Goal: Register for event/course

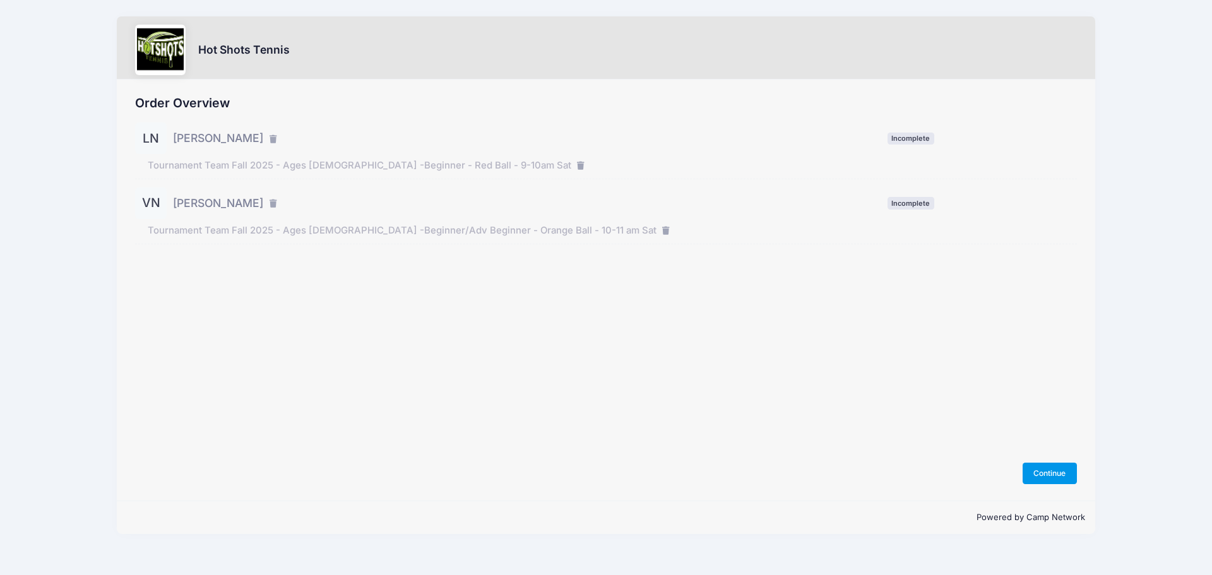
click at [1037, 471] on button "Continue" at bounding box center [1049, 473] width 54 height 21
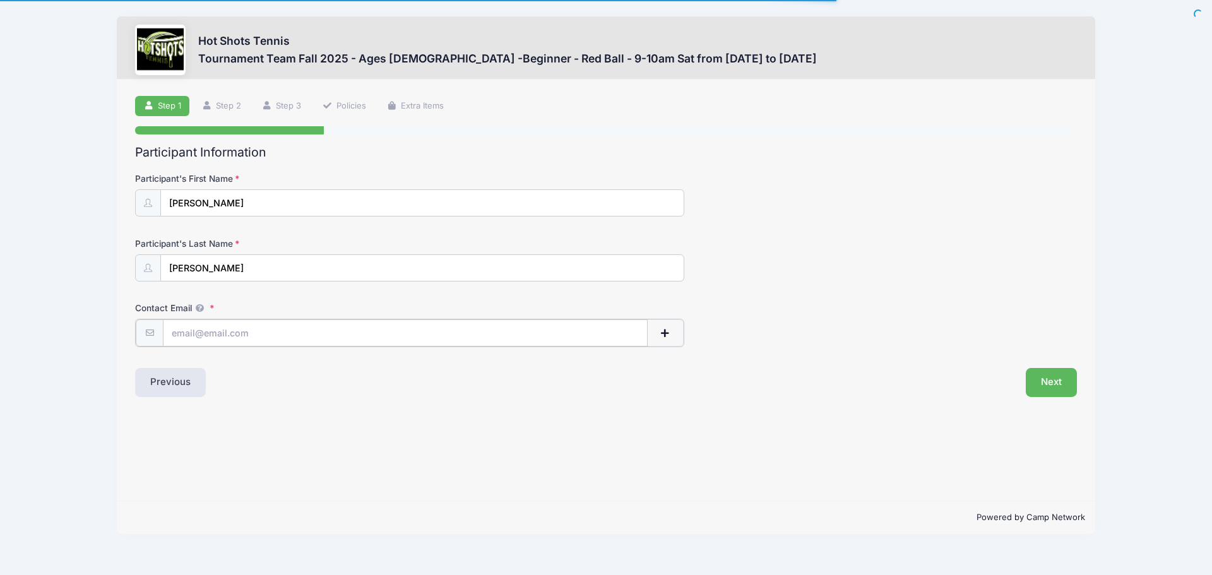
click at [245, 340] on input "Contact Email" at bounding box center [405, 332] width 485 height 27
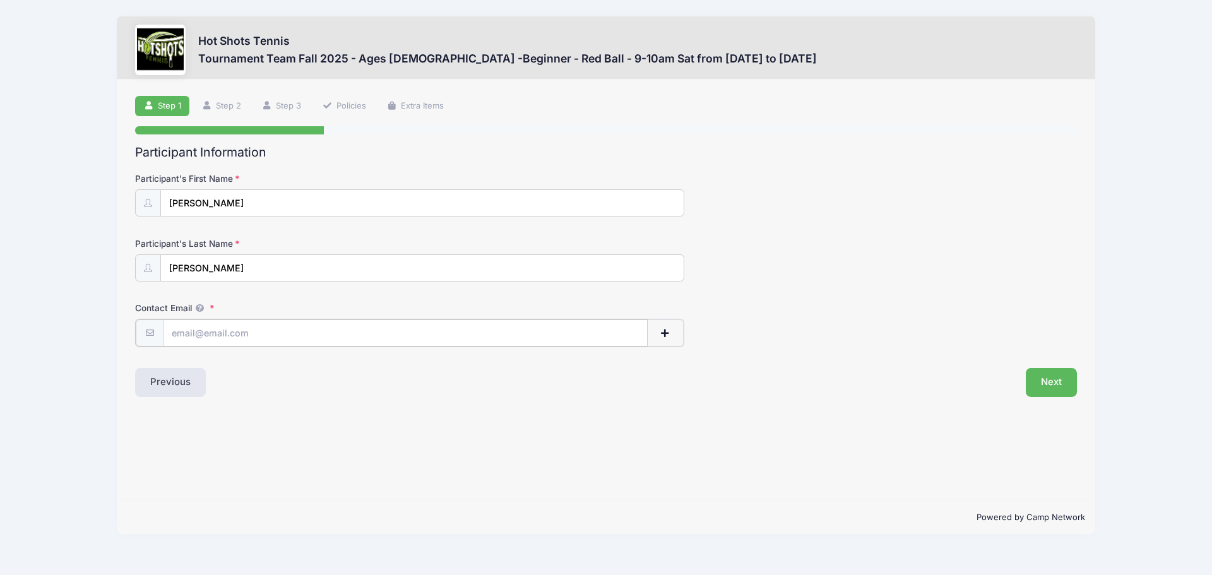
type input "[EMAIL_ADDRESS][DOMAIN_NAME]"
click at [1054, 375] on button "Next" at bounding box center [1050, 381] width 51 height 29
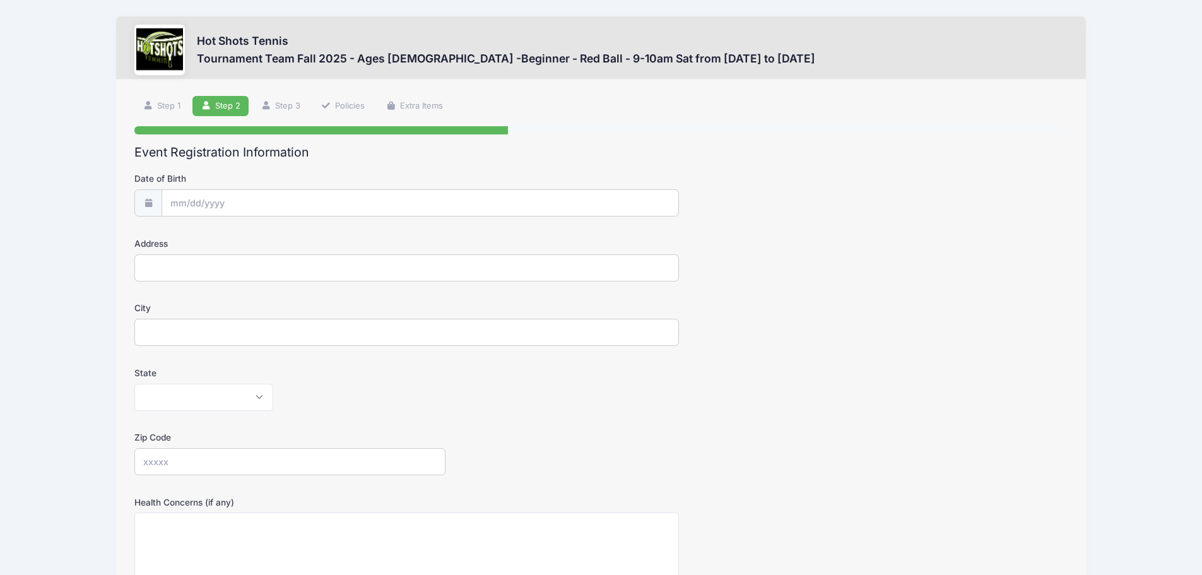
click at [155, 203] on span at bounding box center [148, 202] width 28 height 27
click at [192, 201] on input "Date of Birth" at bounding box center [420, 203] width 516 height 27
click at [288, 242] on input "2025" at bounding box center [280, 236] width 41 height 19
click at [298, 240] on span at bounding box center [296, 241] width 9 height 9
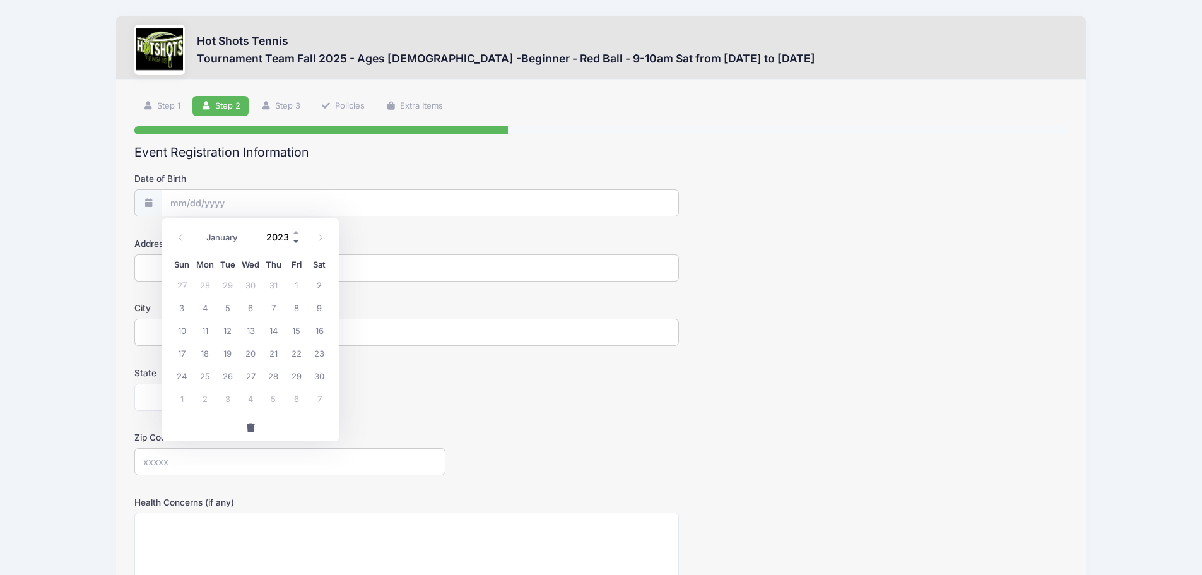
click at [298, 240] on span at bounding box center [296, 241] width 9 height 9
type input "2019"
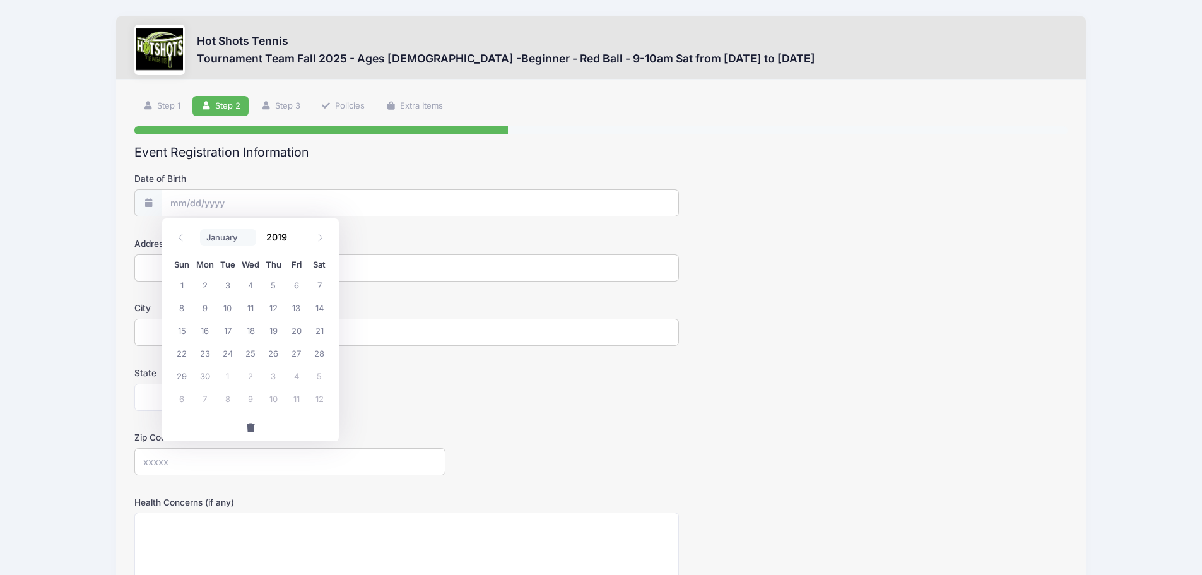
click at [237, 243] on select "January February March April May June July August September October November De…" at bounding box center [228, 237] width 56 height 16
select select "3"
click at [200, 229] on select "January February March April May June July August September October November De…" at bounding box center [228, 237] width 56 height 16
click at [269, 354] on span "25" at bounding box center [273, 352] width 23 height 23
type input "04/25/2019"
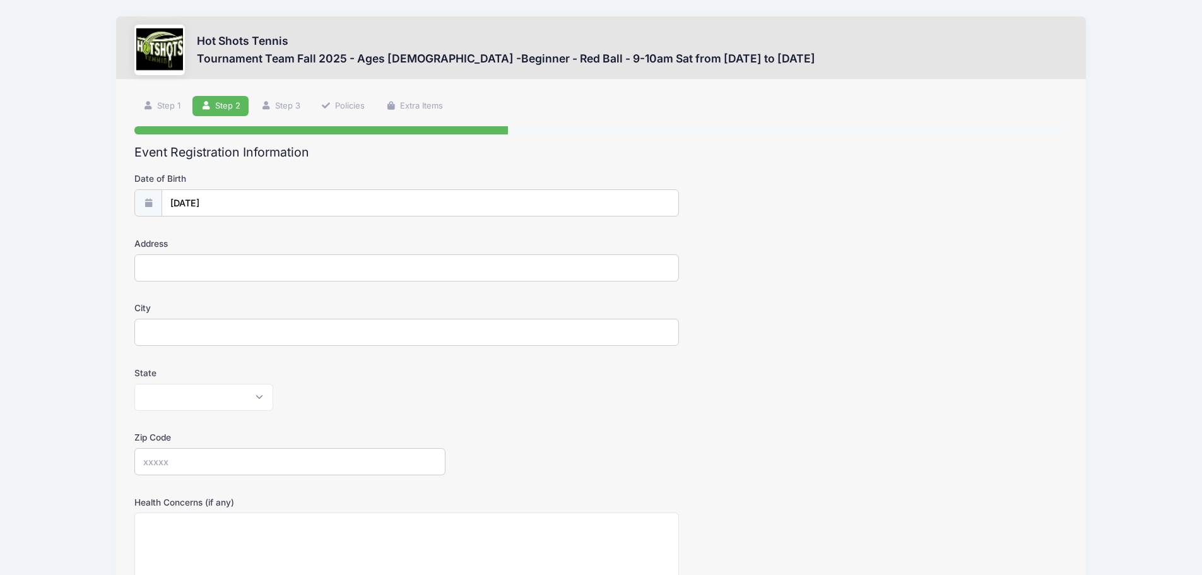
click at [215, 271] on input "Address" at bounding box center [406, 267] width 545 height 27
type input "6118 Damask Ave"
click at [210, 322] on input "City" at bounding box center [406, 332] width 545 height 27
type input "Los Angeles"
click at [199, 409] on select "Alabama Alaska American Samoa Arizona Arkansas Armed Forces Africa Armed Forces…" at bounding box center [203, 397] width 139 height 27
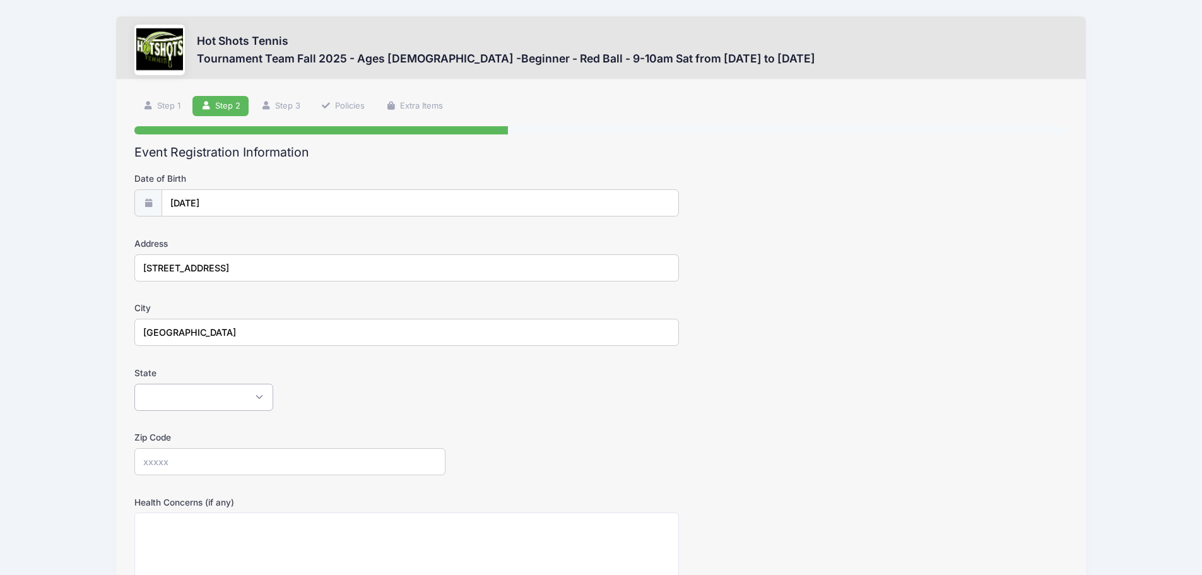
select select "CA"
click at [134, 384] on select "Alabama Alaska American Samoa Arizona Arkansas Armed Forces Africa Armed Forces…" at bounding box center [203, 397] width 139 height 27
click at [496, 445] on div "Zip Code" at bounding box center [600, 453] width 933 height 44
click at [275, 457] on input "Zip Code" at bounding box center [289, 461] width 311 height 27
type input "90056"
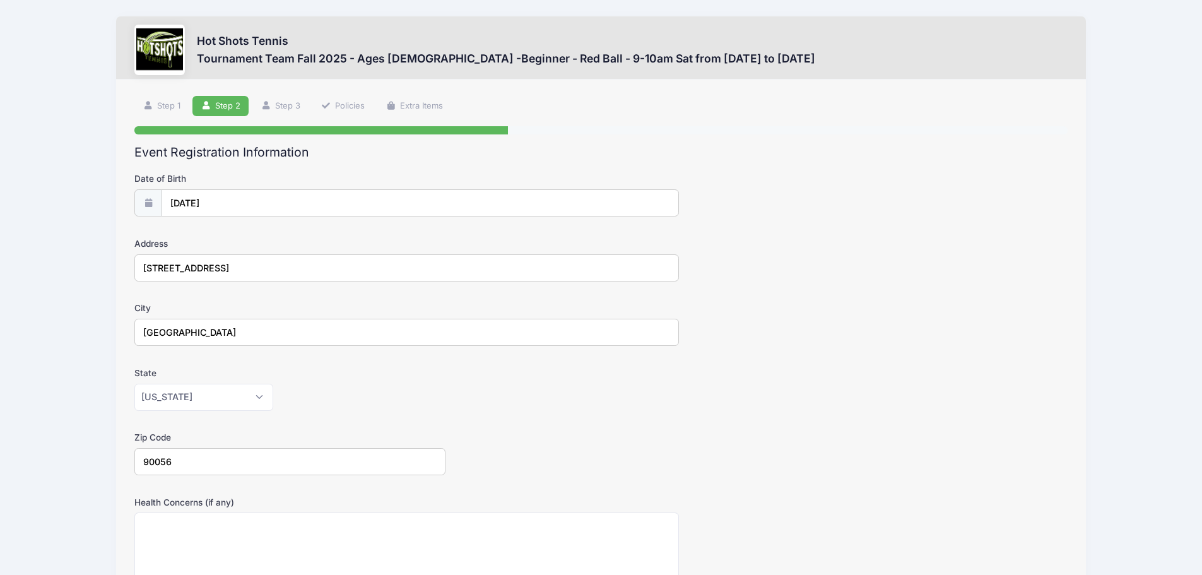
click at [661, 461] on div "Zip Code 90056" at bounding box center [600, 453] width 933 height 44
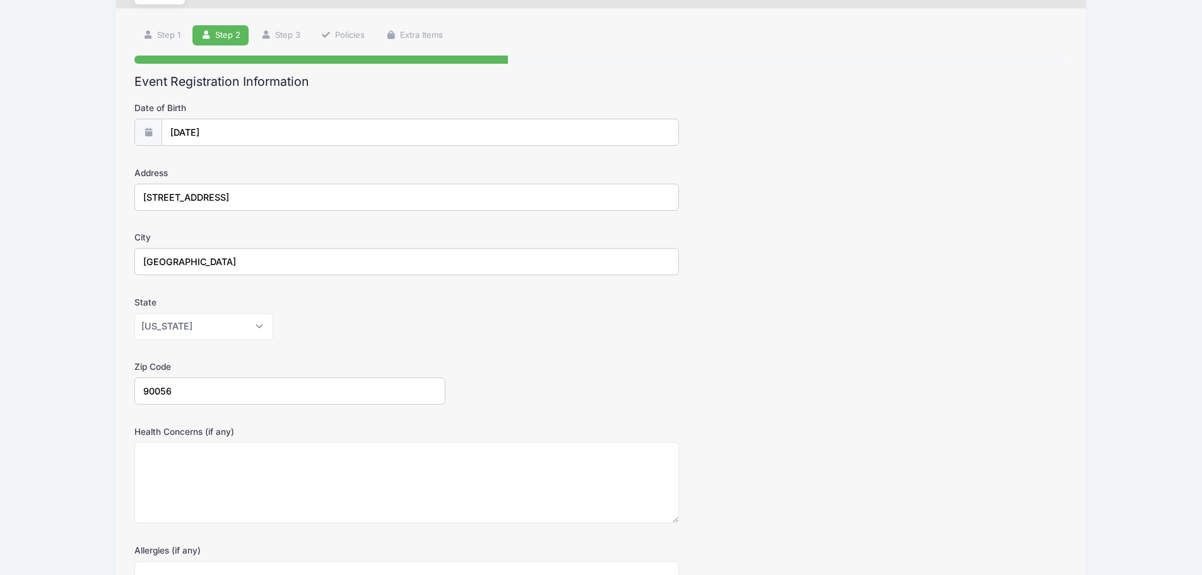
scroll to position [254, 0]
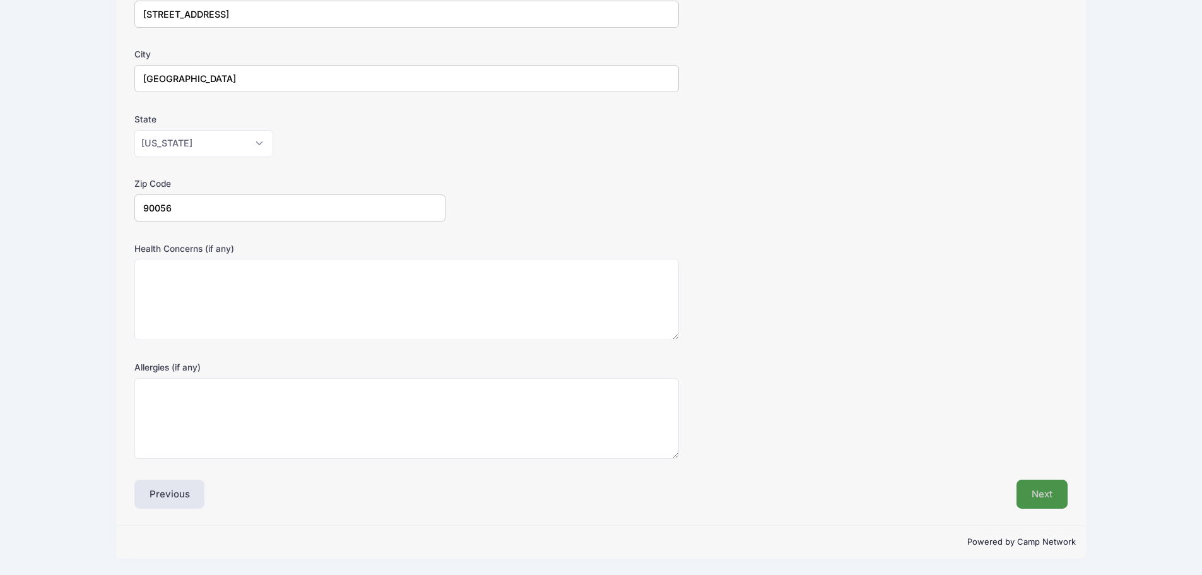
click at [1041, 493] on button "Next" at bounding box center [1042, 494] width 51 height 29
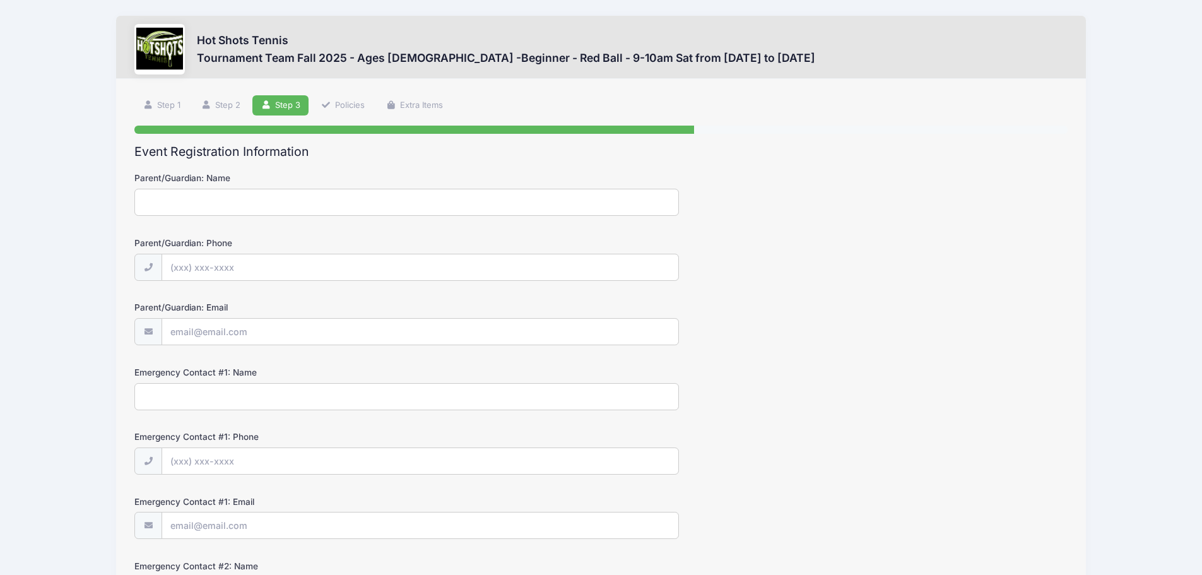
scroll to position [0, 0]
click at [187, 217] on form "Parent/Guardian: Name Parent/Guardian: Phone Parent/Guardian: Email Emergency C…" at bounding box center [600, 452] width 933 height 561
click at [187, 210] on input "Parent/Guardian: Name" at bounding box center [406, 202] width 545 height 27
type input "Jenna Norys"
type input "(714) 595-4441"
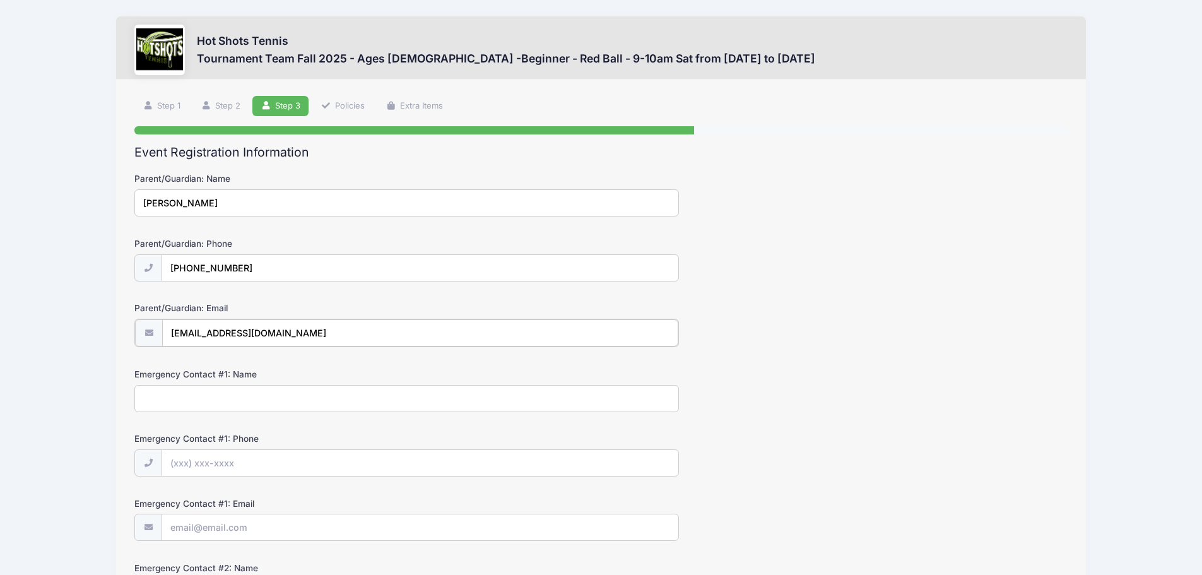
type input "[EMAIL_ADDRESS][DOMAIN_NAME]"
type input "Justin Nelson"
type input "(619) 852-1640"
type input "justinnelson32@gmail.com"
click at [859, 370] on div "Emergency Contact #1: Name Justin Nelson" at bounding box center [600, 389] width 933 height 44
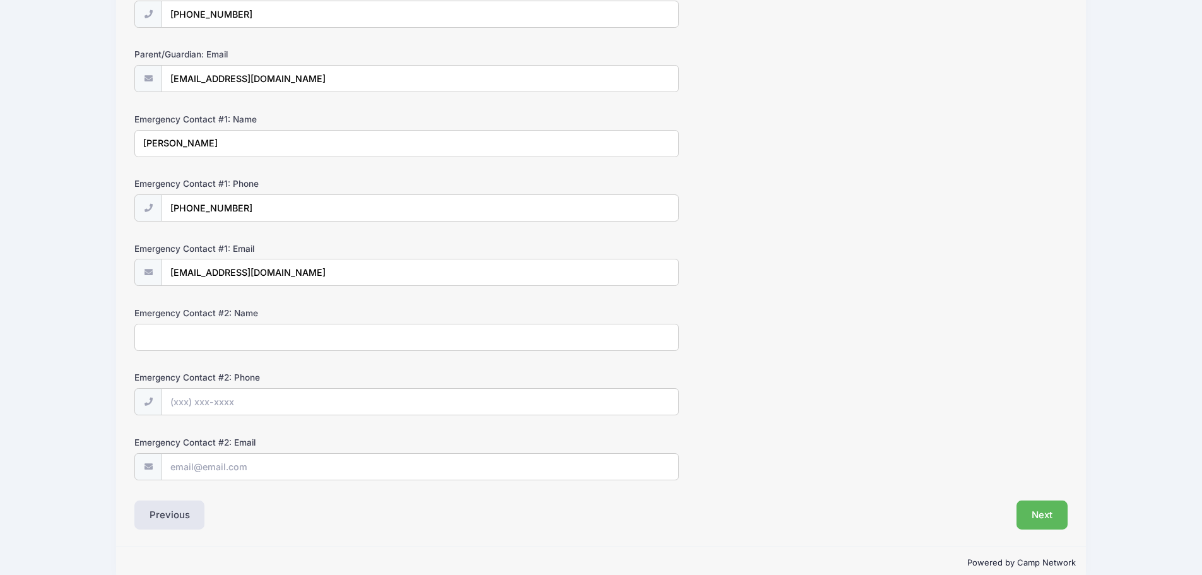
scroll to position [211, 0]
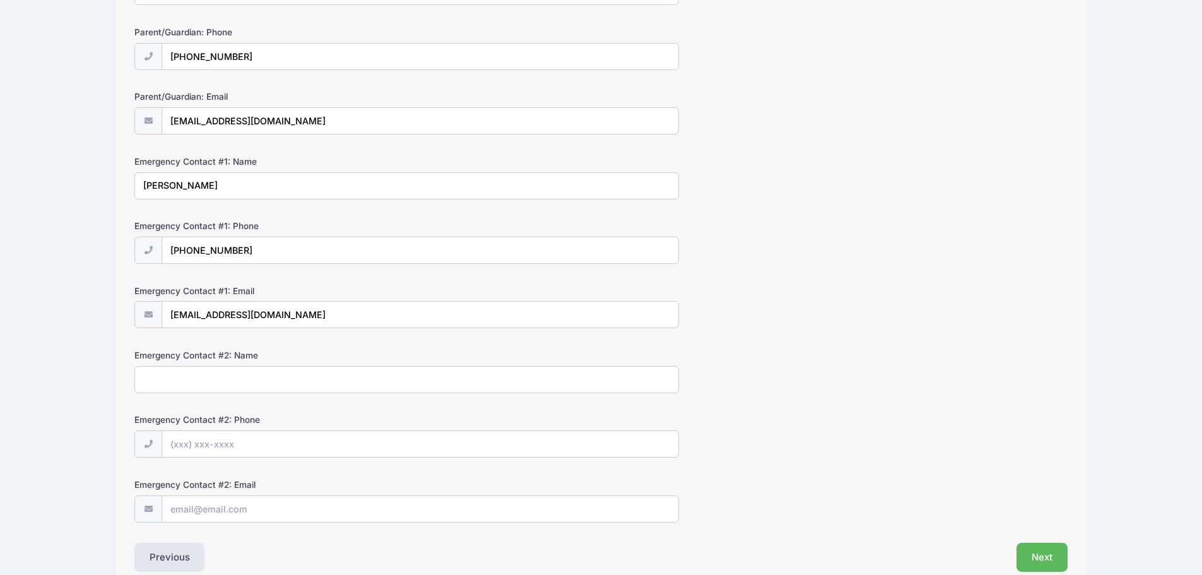
click at [266, 392] on input "Emergency Contact #2: Name" at bounding box center [406, 379] width 545 height 27
type input "Christy Norys"
type input "(714) 981-3531"
click at [265, 507] on input "Emergency Contact #2: Email" at bounding box center [420, 509] width 516 height 27
type input "ibcnorys@yahoo.com"
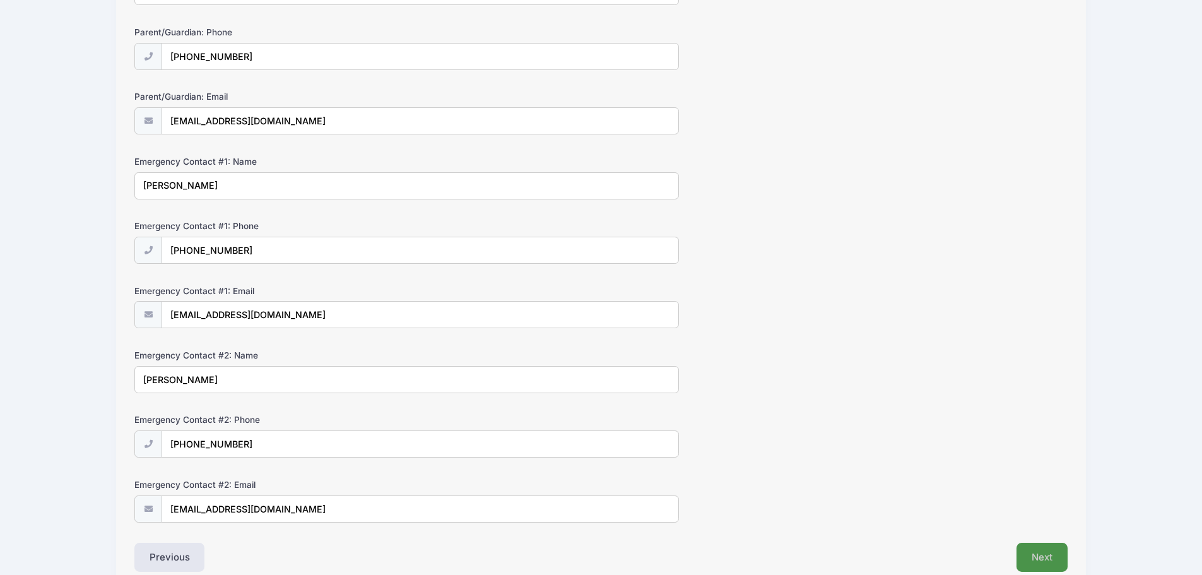
click at [1036, 554] on button "Next" at bounding box center [1042, 557] width 51 height 29
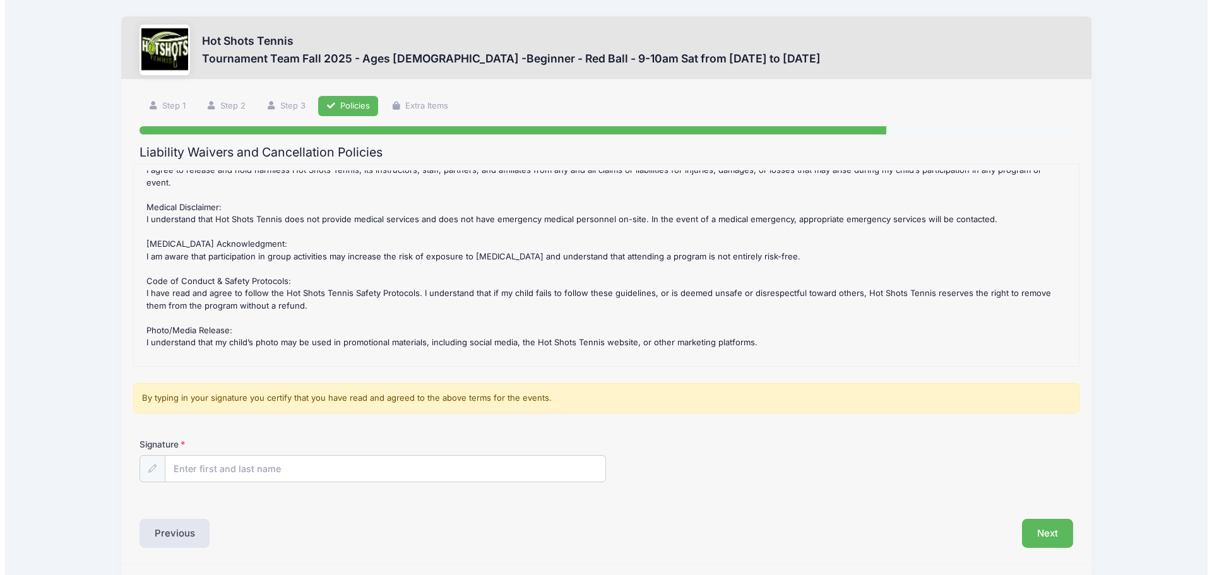
scroll to position [266, 0]
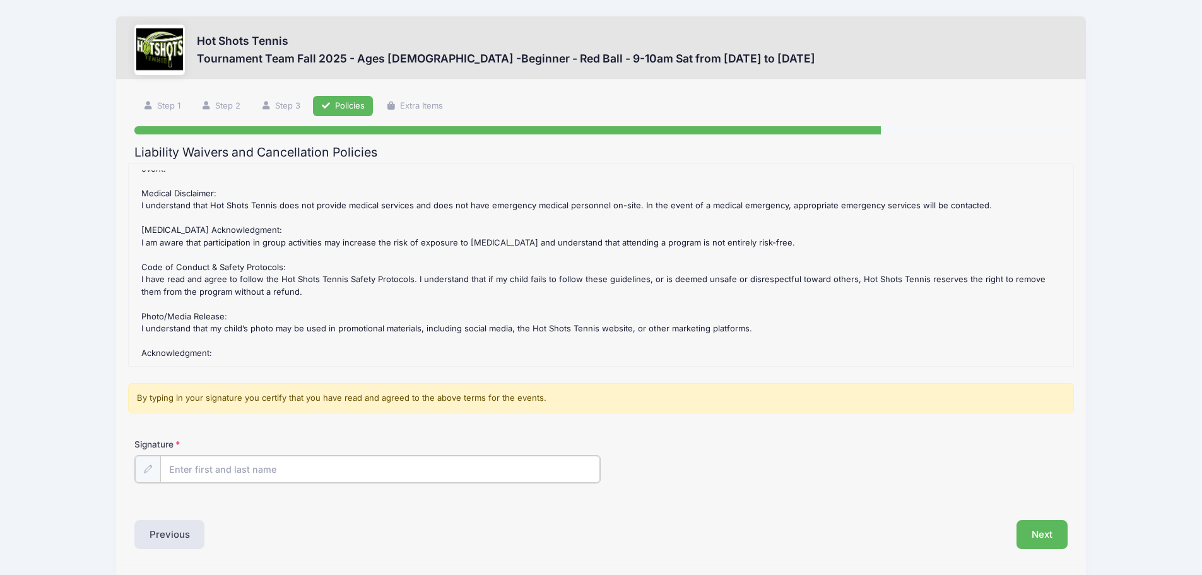
click at [312, 462] on input "Signature" at bounding box center [380, 469] width 440 height 27
type input "Jenna Norys"
click at [1064, 536] on button "Next" at bounding box center [1042, 533] width 51 height 29
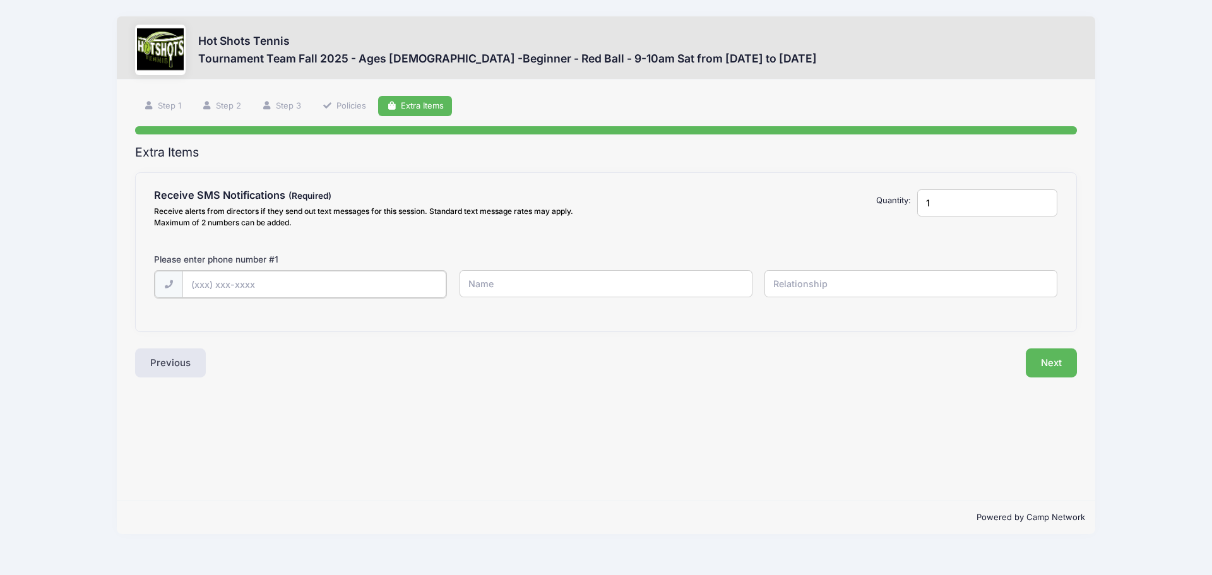
click at [324, 291] on input "text" at bounding box center [314, 284] width 264 height 27
type input "(714) 595-4441"
type input "2"
click at [1039, 198] on input "2" at bounding box center [987, 202] width 140 height 27
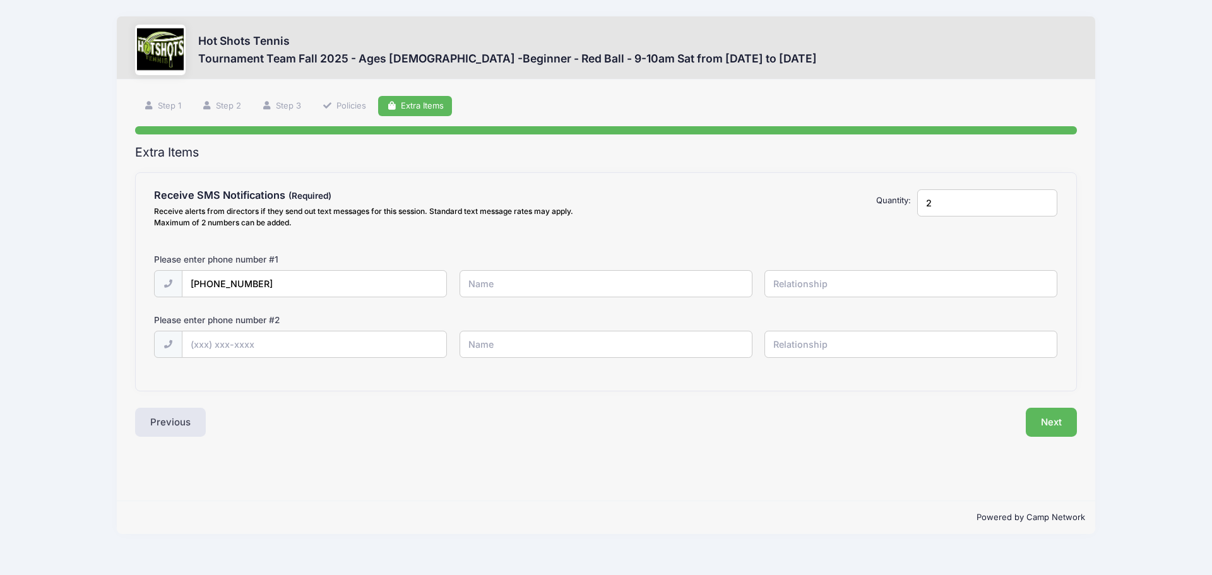
click at [523, 287] on input "text" at bounding box center [605, 283] width 293 height 27
type input "Jenna Norys"
type input "Mom"
type input "(619) 852-1640"
type input "Justin Nelson"
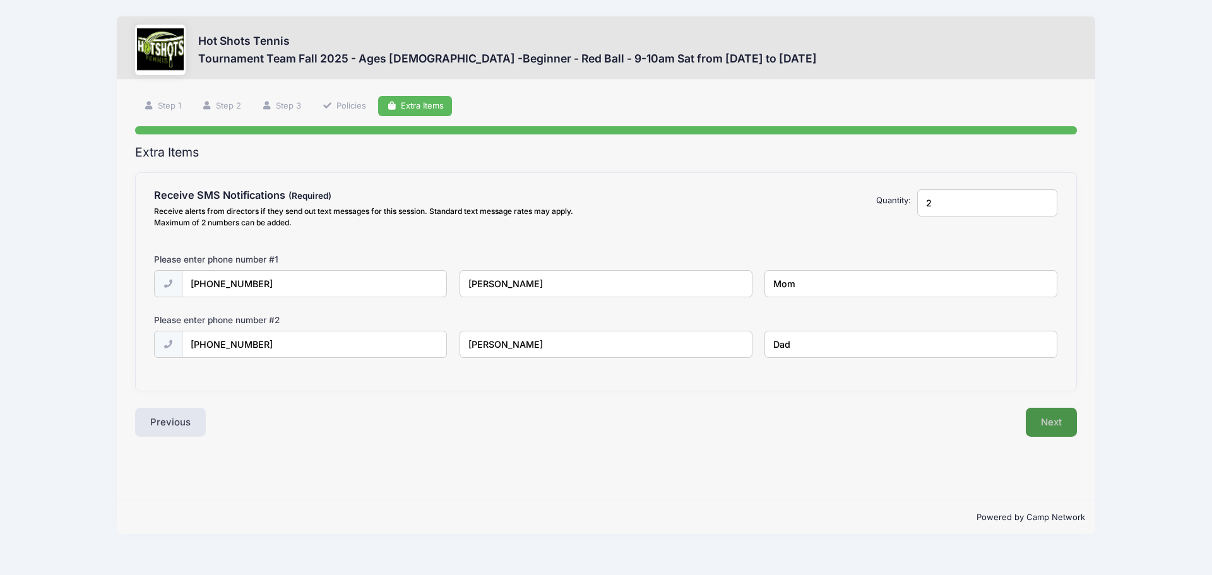
type input "Dad"
click at [1065, 420] on button "Next" at bounding box center [1050, 422] width 51 height 29
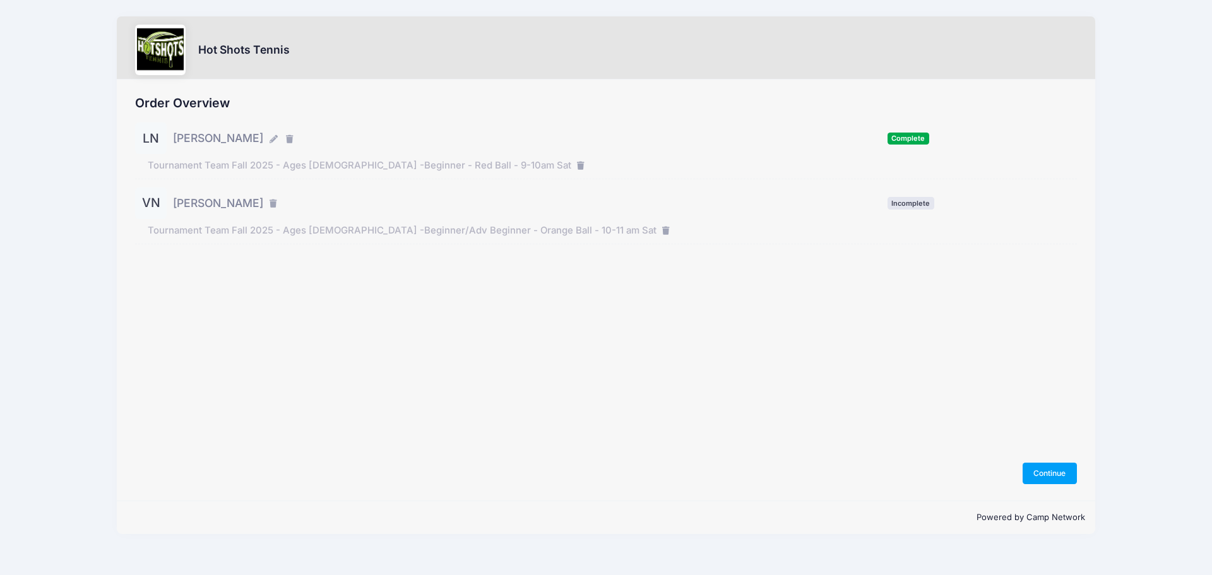
click at [204, 201] on span "Vinny Nelson" at bounding box center [218, 203] width 90 height 16
click at [1041, 475] on button "Continue" at bounding box center [1049, 473] width 54 height 21
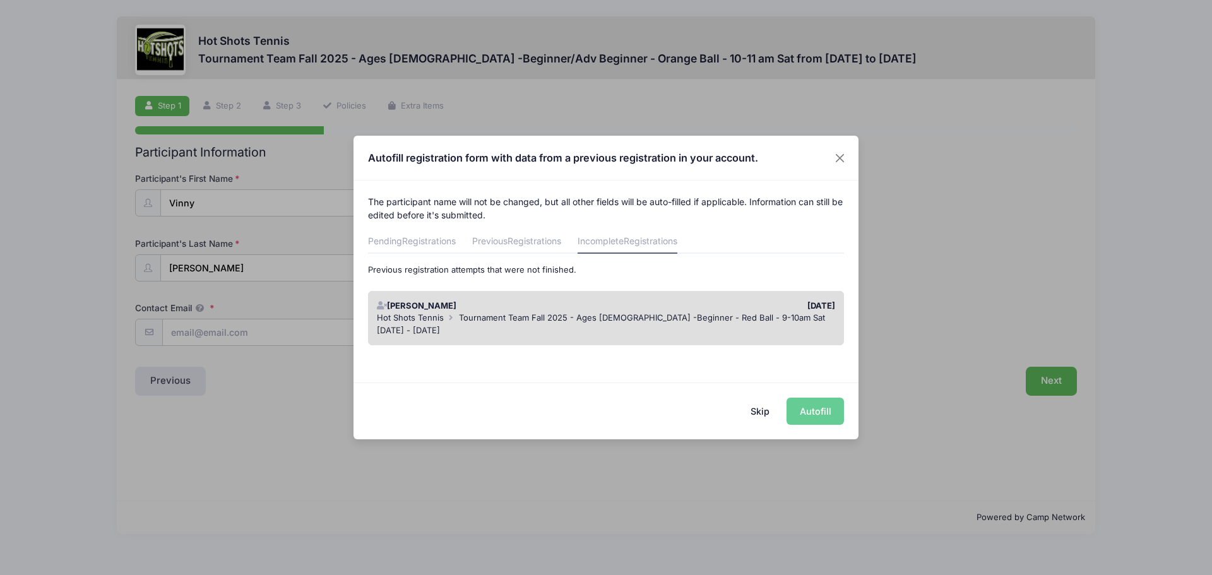
click at [820, 408] on div "Skip Autofill" at bounding box center [605, 410] width 505 height 56
click at [810, 414] on div "Skip Autofill" at bounding box center [605, 410] width 505 height 56
click at [558, 344] on div "Lucille Nelson 09/02/2025 Hot Shots Tennis Tournament Team Fall 2025 - Ages 5-7…" at bounding box center [606, 318] width 476 height 55
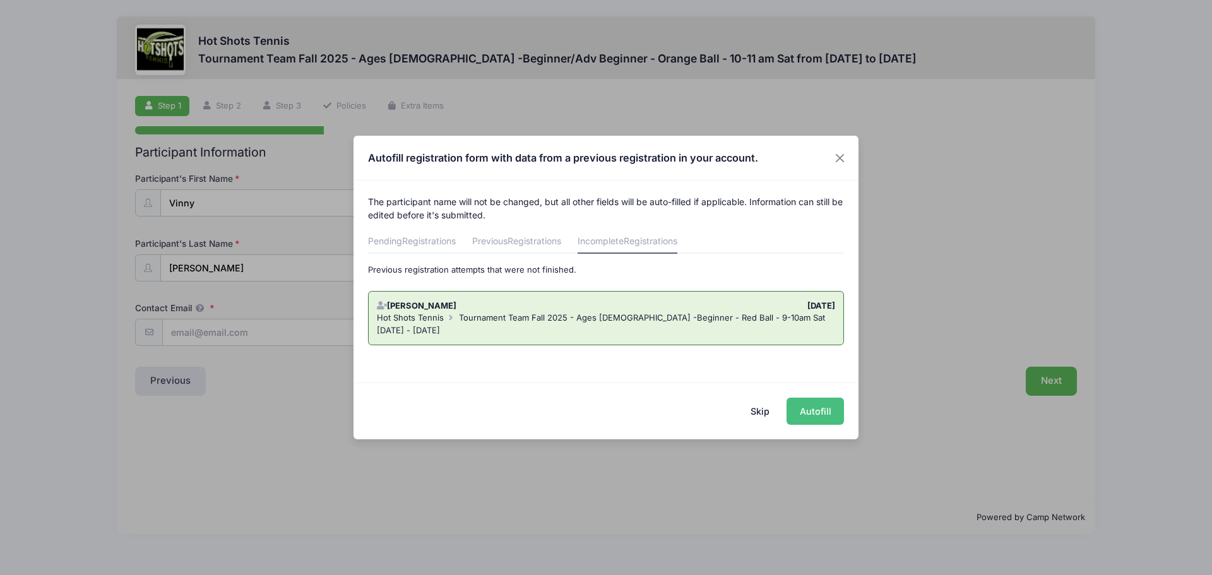
click at [812, 410] on button "Autofill" at bounding box center [814, 411] width 57 height 27
type input "jenorys@gmail.com"
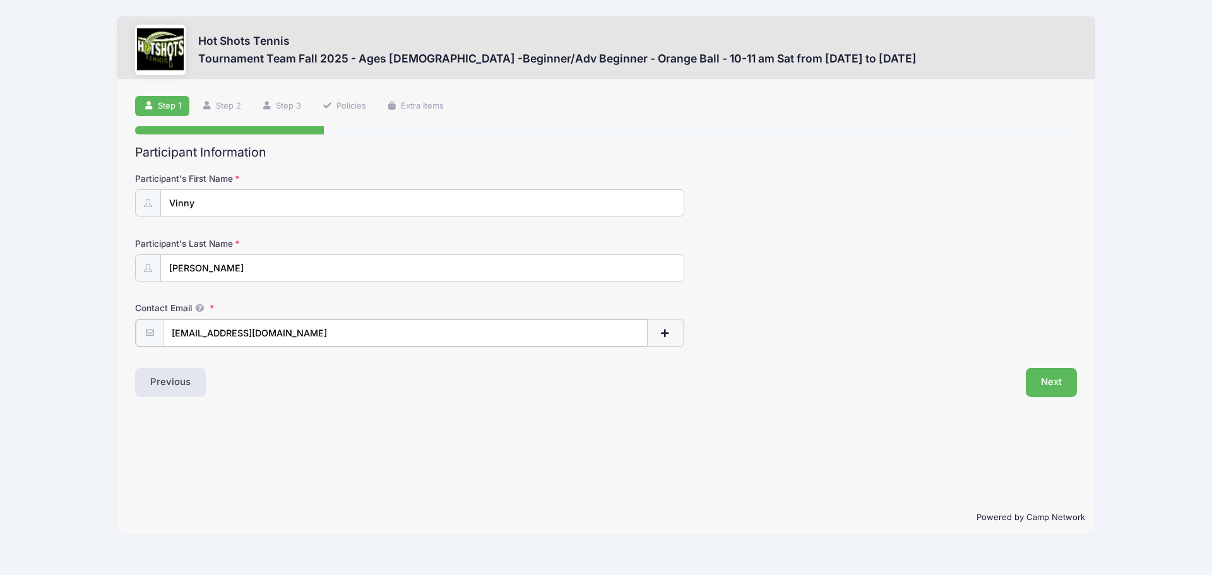
click at [678, 333] on button "button" at bounding box center [665, 332] width 37 height 27
click at [254, 399] on input "text" at bounding box center [366, 397] width 406 height 27
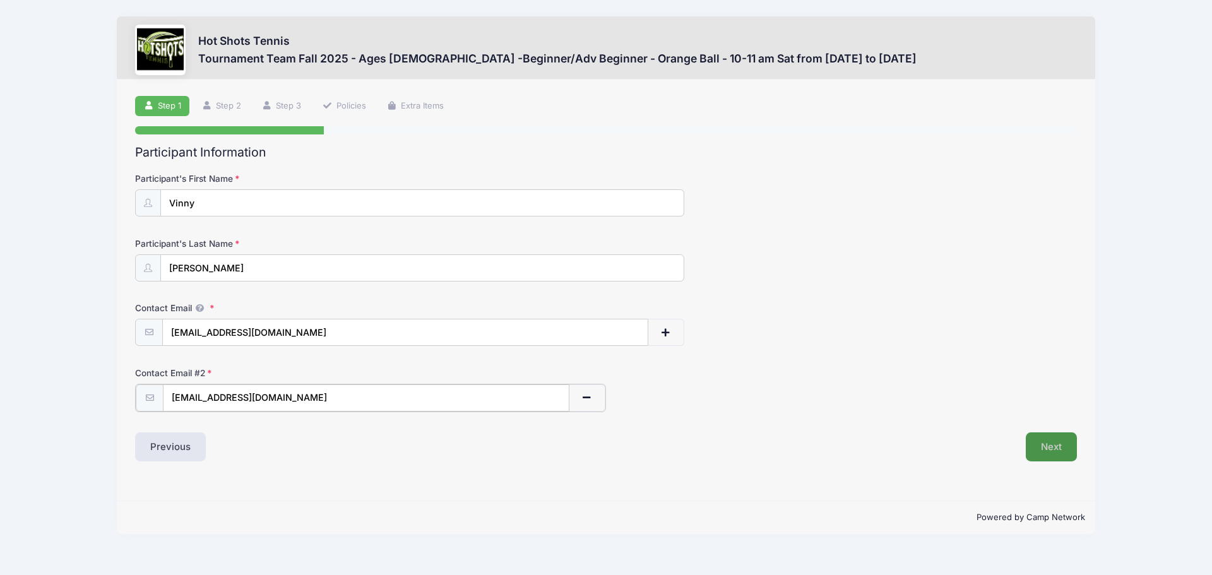
type input "[EMAIL_ADDRESS][DOMAIN_NAME]"
click at [1054, 440] on button "Next" at bounding box center [1050, 445] width 51 height 29
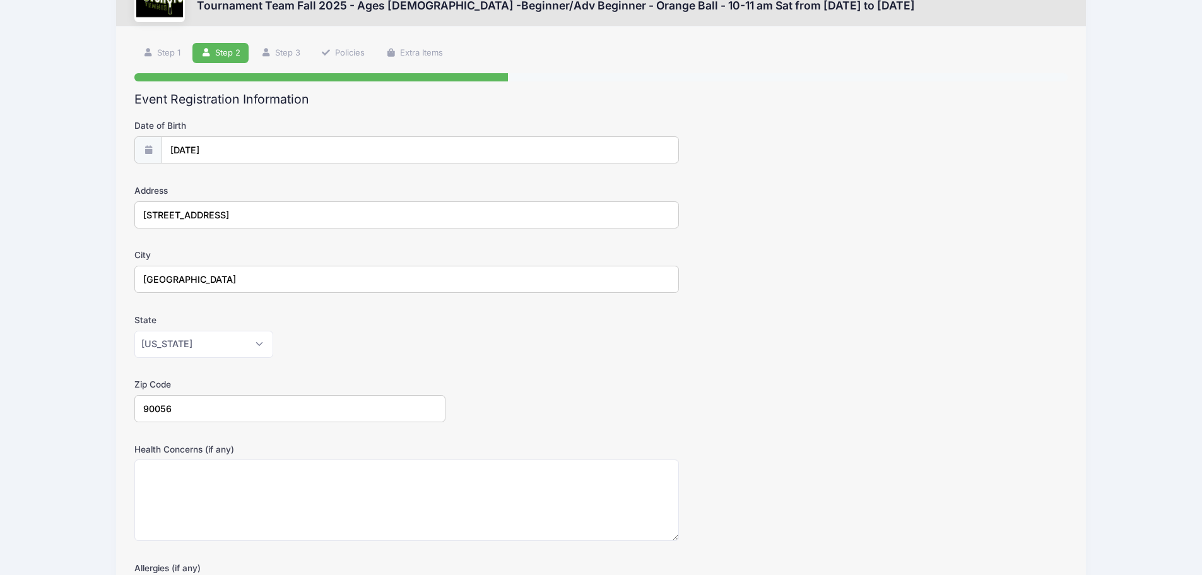
scroll to position [126, 0]
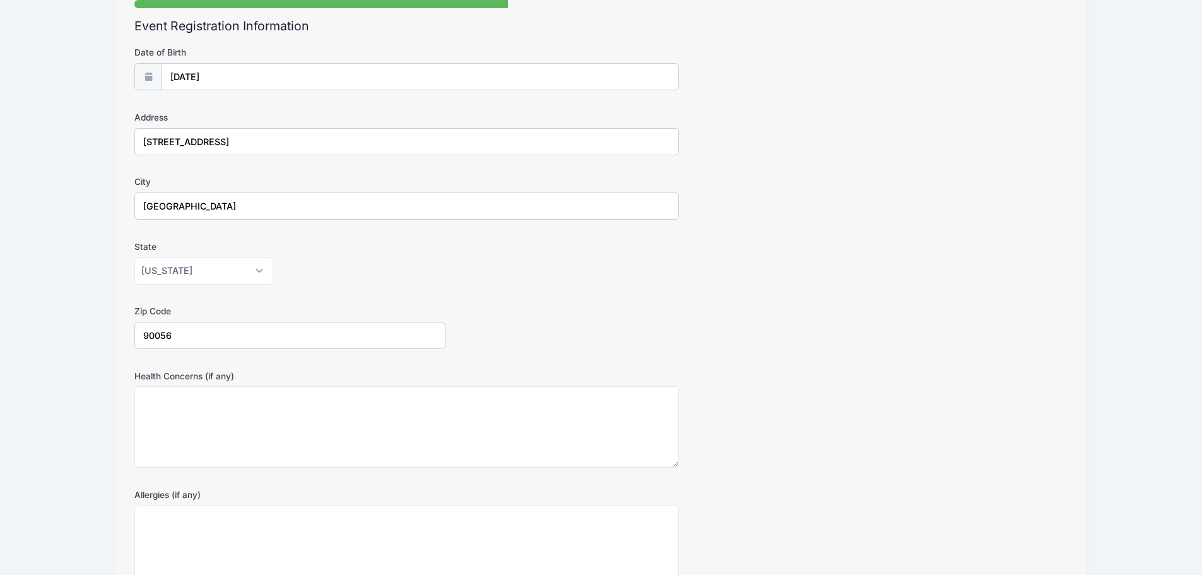
click at [153, 78] on icon at bounding box center [148, 77] width 10 height 8
type input "2019"
select select "3"
click at [232, 73] on input "04/25/2019" at bounding box center [420, 77] width 516 height 27
click at [279, 111] on input "2019" at bounding box center [280, 110] width 41 height 19
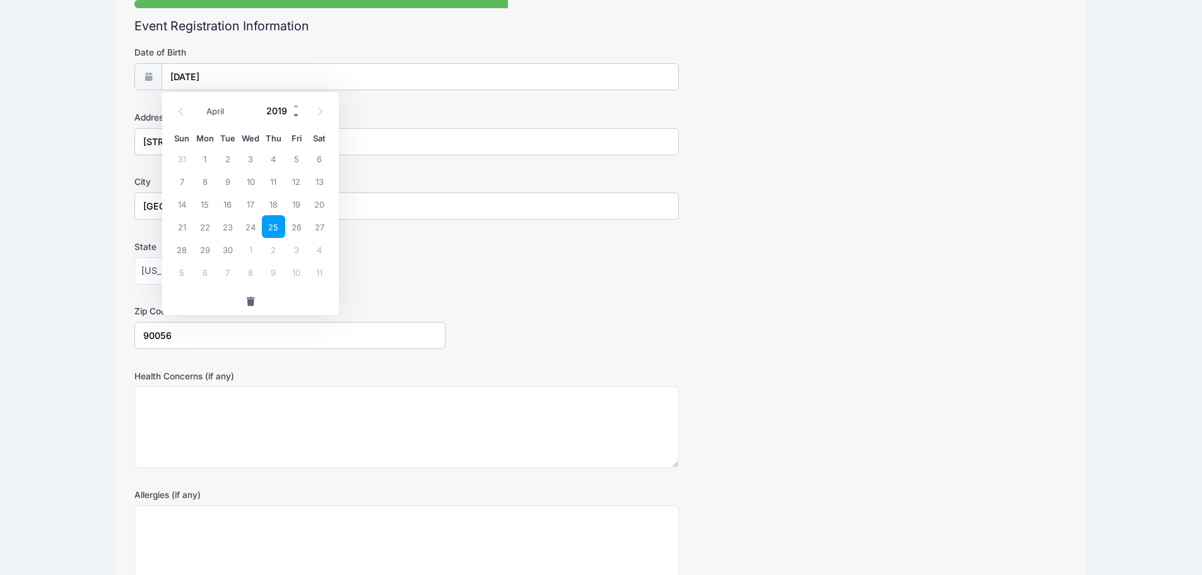
click at [297, 115] on span at bounding box center [296, 114] width 9 height 9
type input "2016"
click at [228, 111] on select "January February March April May June July August September October November De…" at bounding box center [228, 111] width 56 height 16
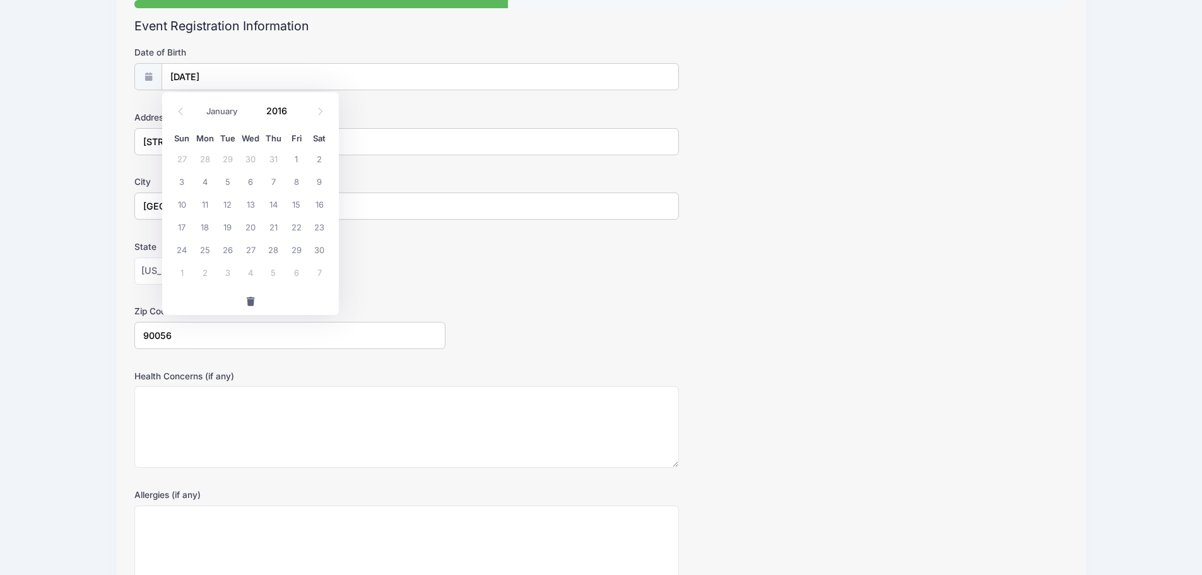
select select "2"
click at [200, 103] on select "January February March April May June July August September October November De…" at bounding box center [228, 111] width 56 height 16
click at [199, 231] on span "21" at bounding box center [205, 226] width 23 height 23
type input "03/21/2016"
click at [768, 269] on div "State Alabama Alaska American Samoa Arizona Arkansas Armed Forces Africa Armed …" at bounding box center [600, 262] width 933 height 44
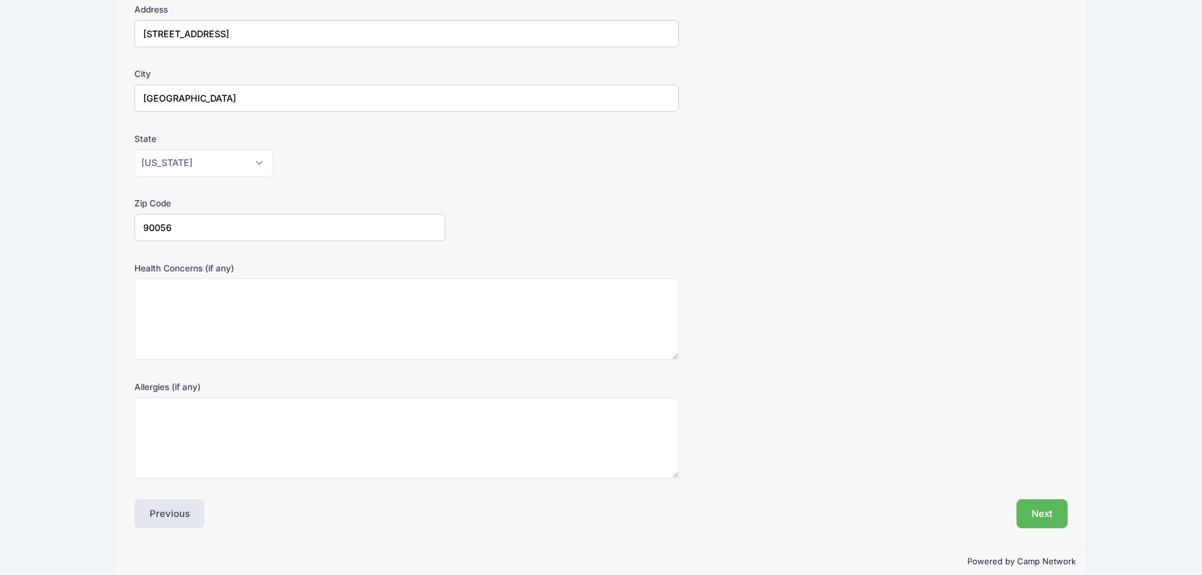
scroll to position [254, 0]
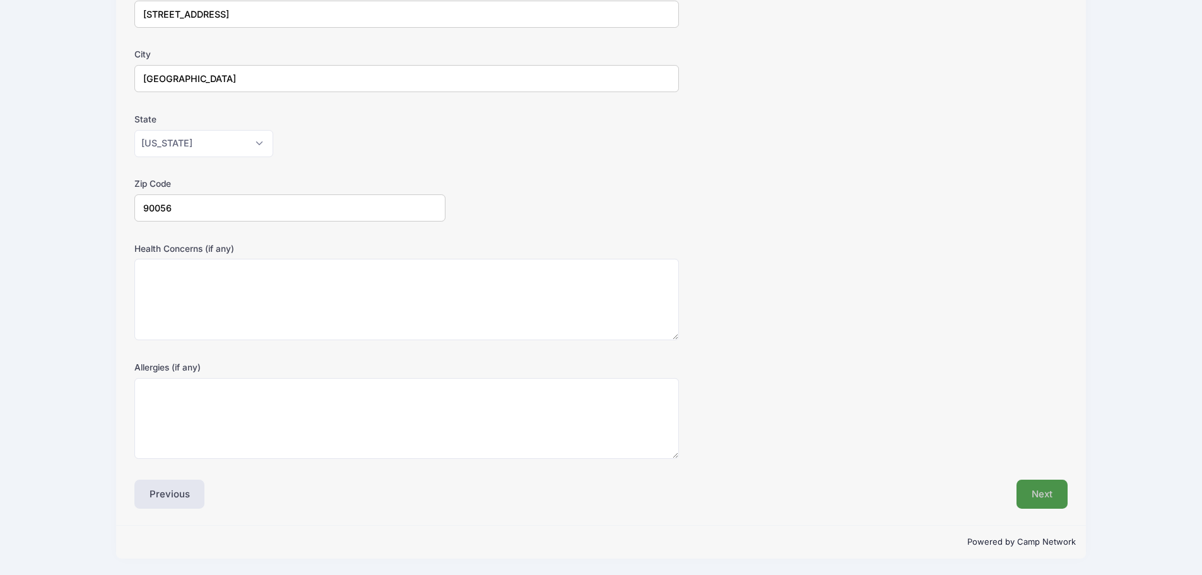
click at [1040, 489] on button "Next" at bounding box center [1042, 494] width 51 height 29
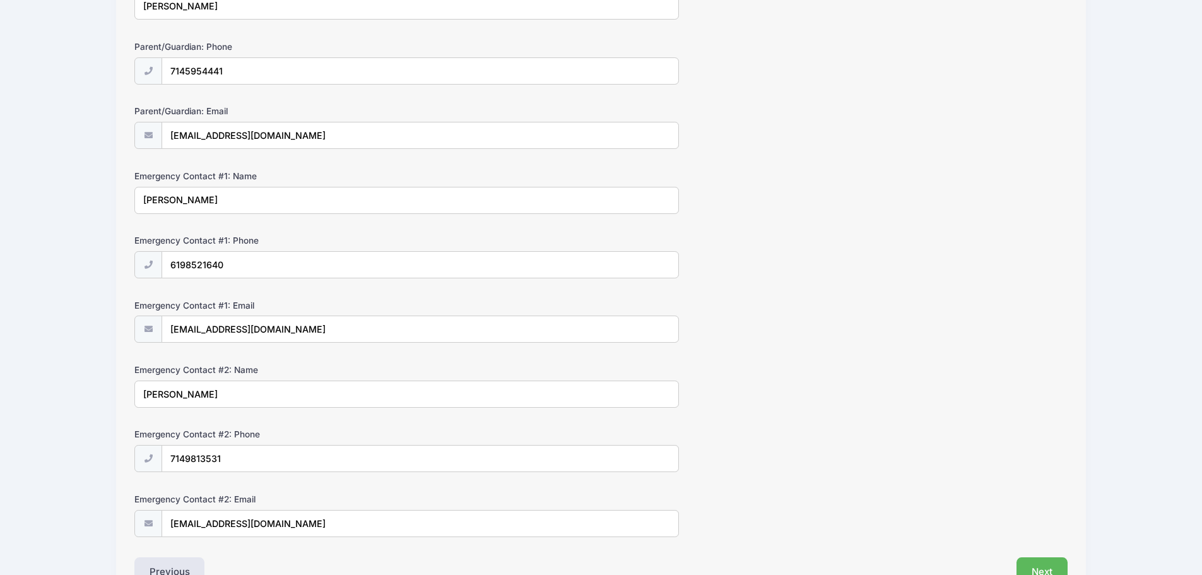
scroll to position [275, 0]
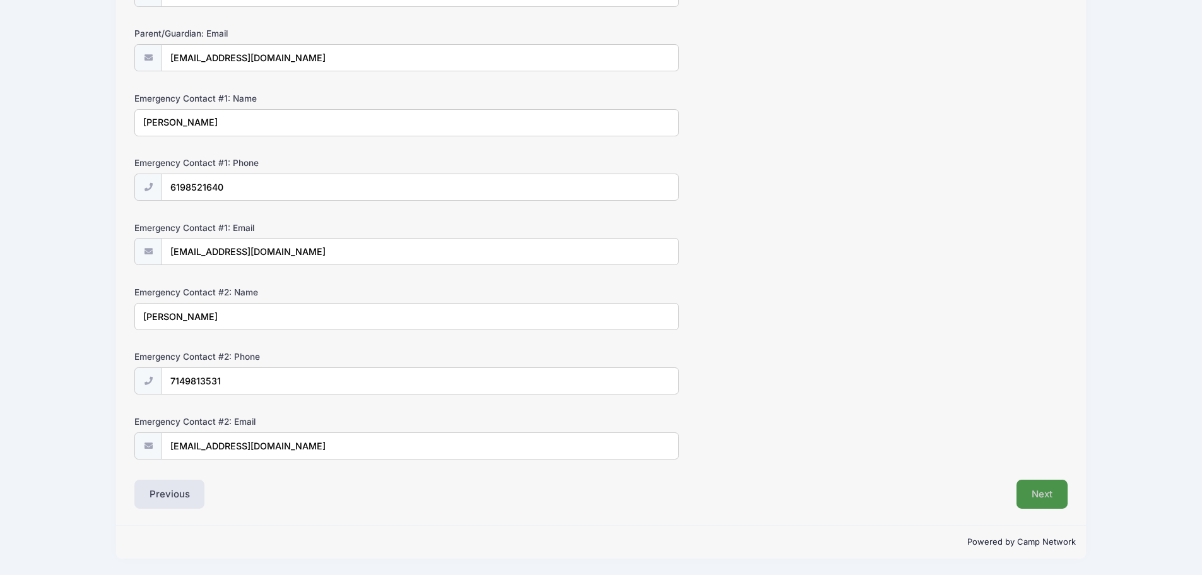
click at [1039, 500] on button "Next" at bounding box center [1042, 494] width 51 height 29
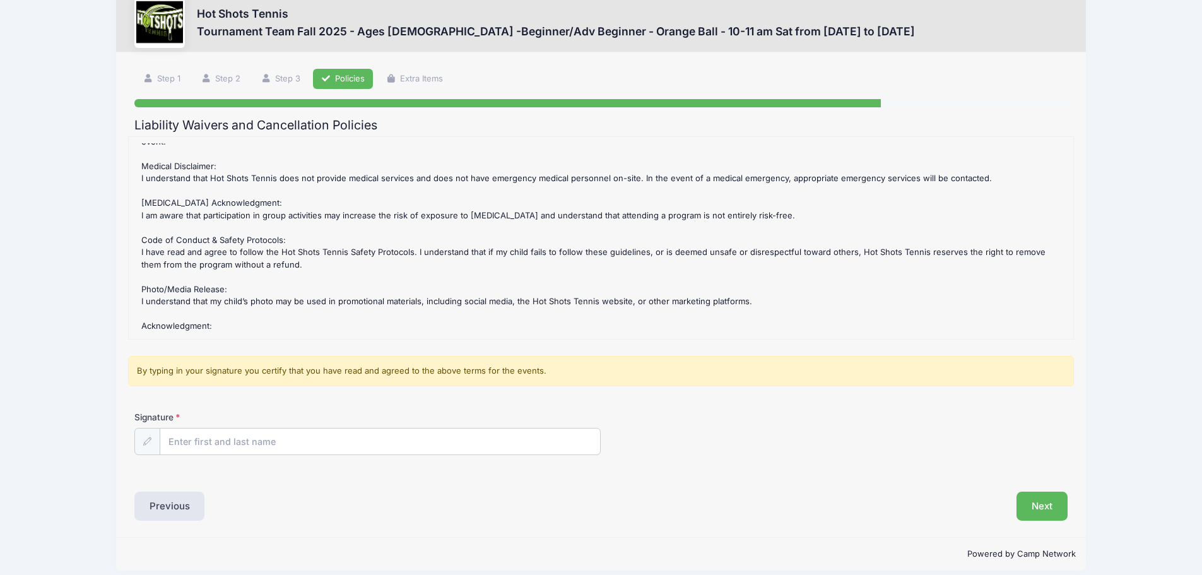
scroll to position [39, 0]
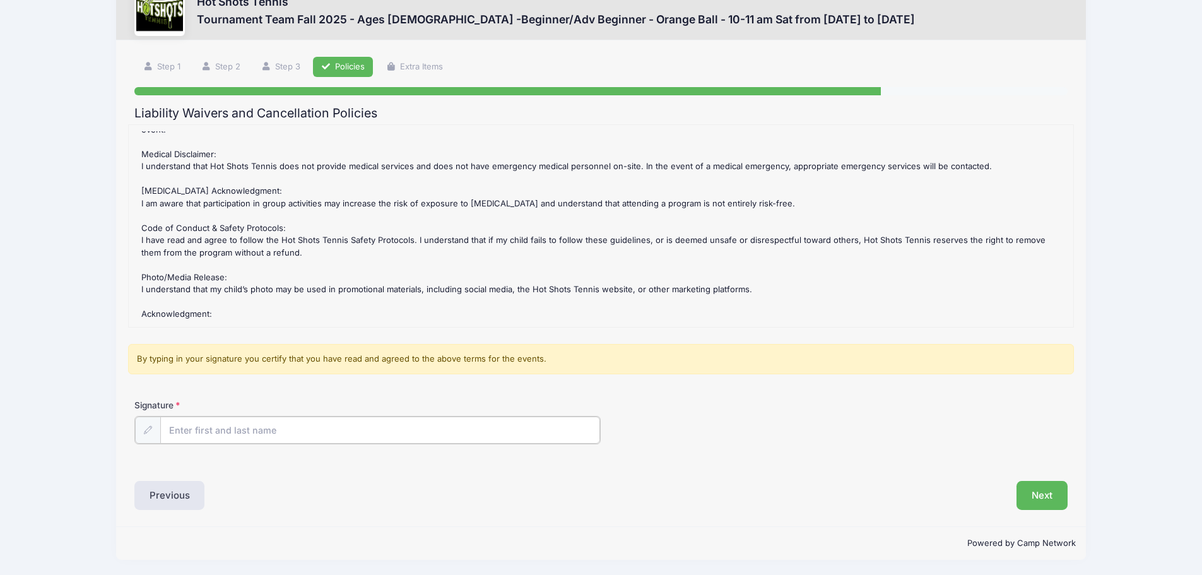
click at [252, 426] on input "Signature" at bounding box center [380, 429] width 440 height 27
type input "Jenna Norys"
click at [1051, 488] on button "Next" at bounding box center [1042, 494] width 51 height 29
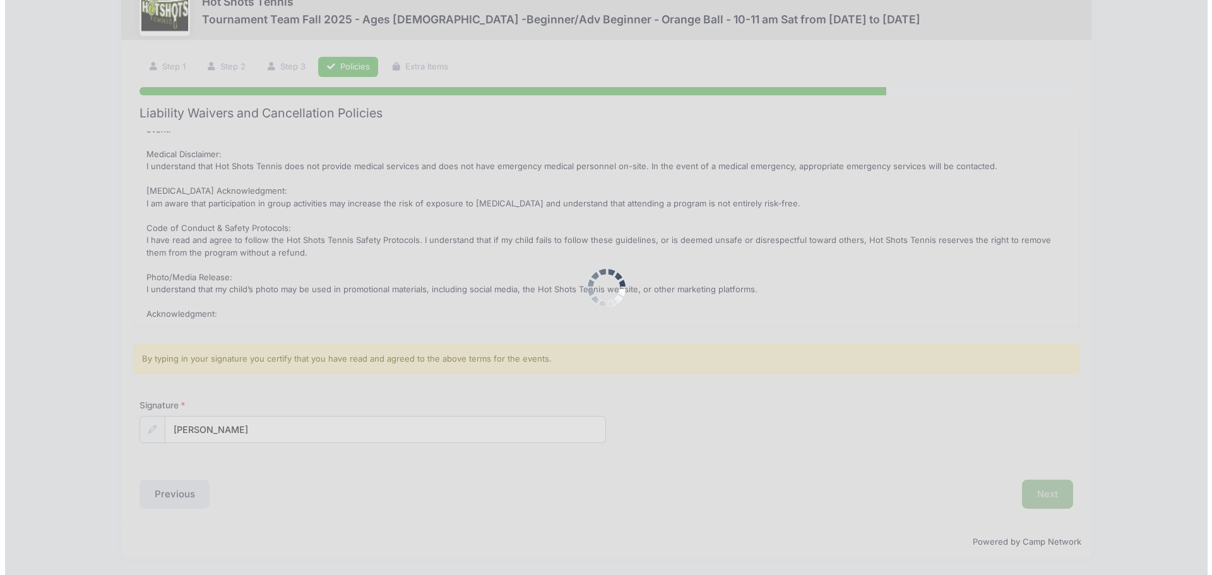
scroll to position [0, 0]
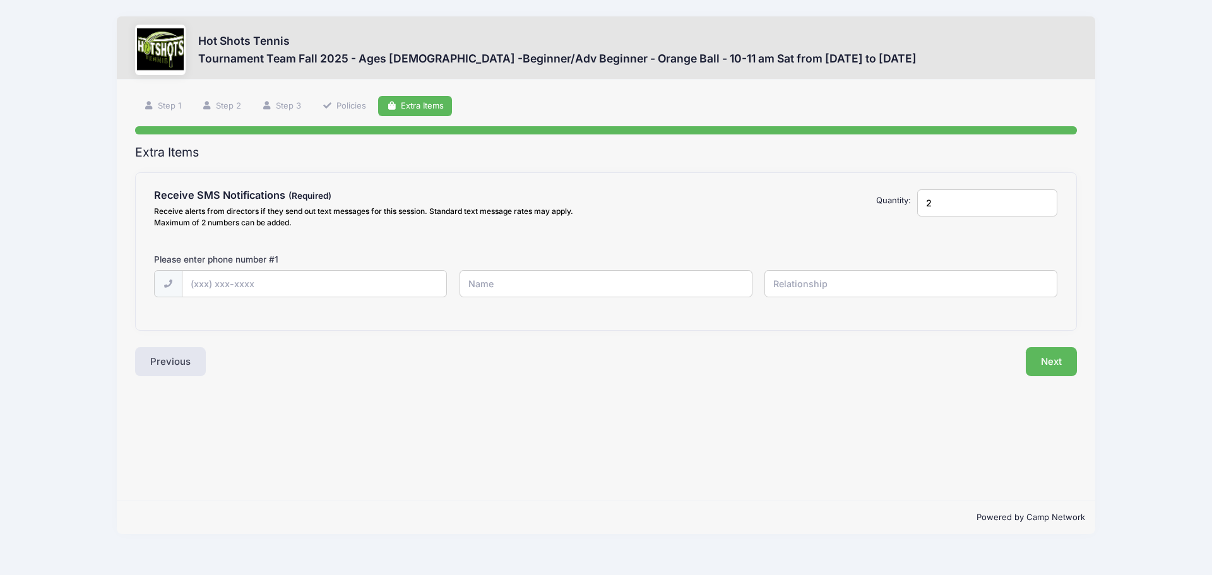
type input "2"
click at [1044, 197] on input "2" at bounding box center [987, 202] width 140 height 27
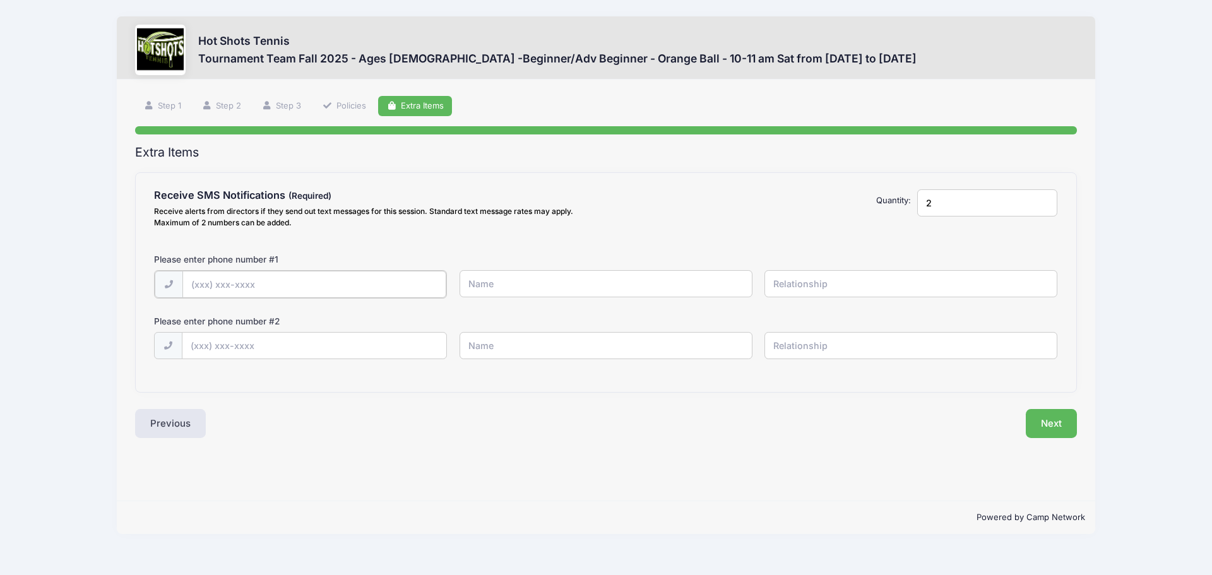
click at [285, 281] on input "text" at bounding box center [314, 284] width 264 height 27
type input "(714) 595-4441"
type input "Jenna Norys"
type input "Mom"
type input "(619) 852-1640"
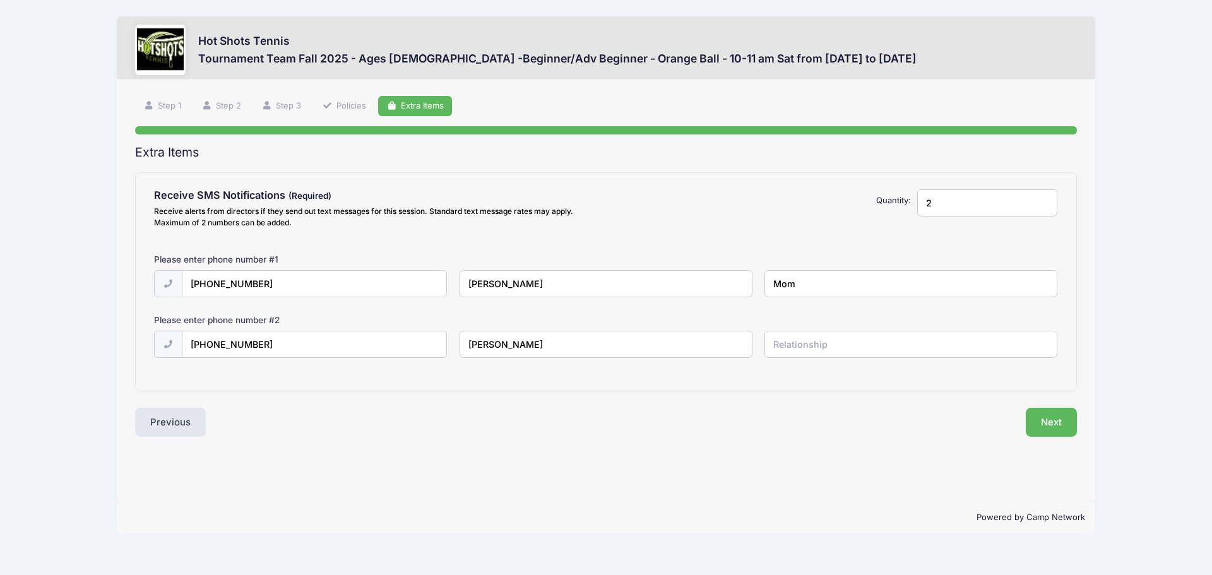
type input "Justin Nelson"
type input "Dad"
click at [1067, 429] on button "Next" at bounding box center [1050, 422] width 51 height 29
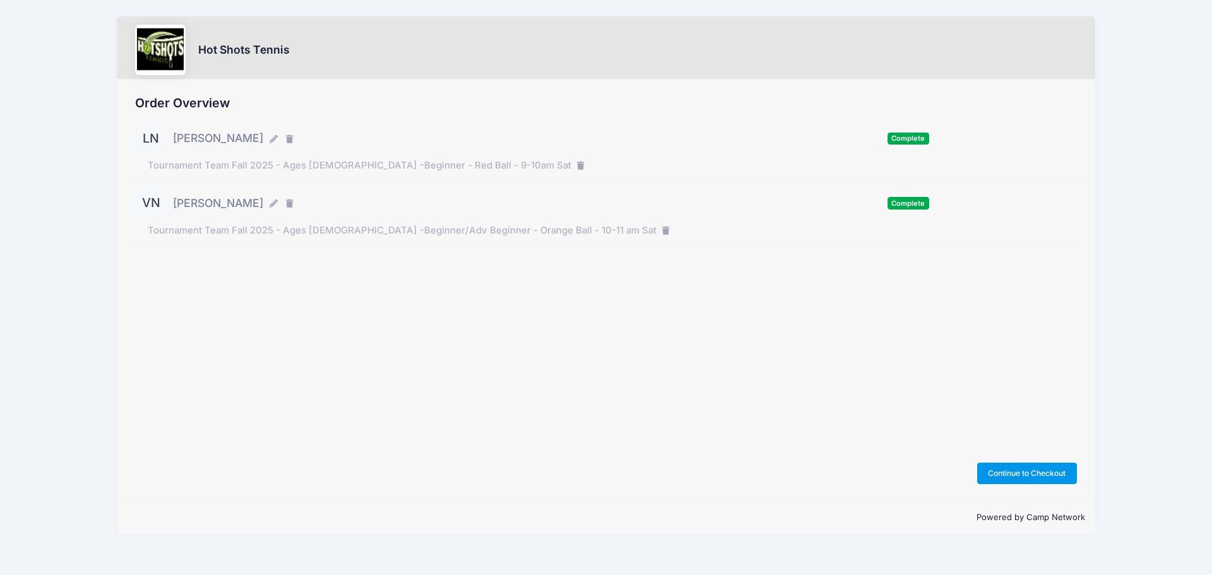
click at [1029, 475] on button "Continue to Checkout" at bounding box center [1027, 473] width 100 height 21
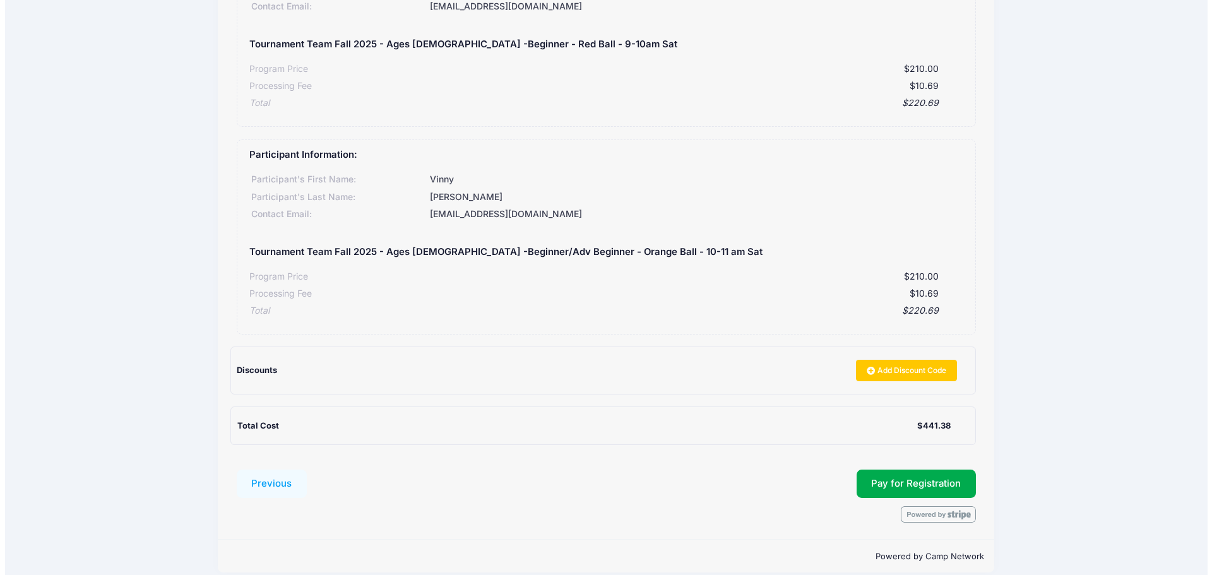
scroll to position [203, 0]
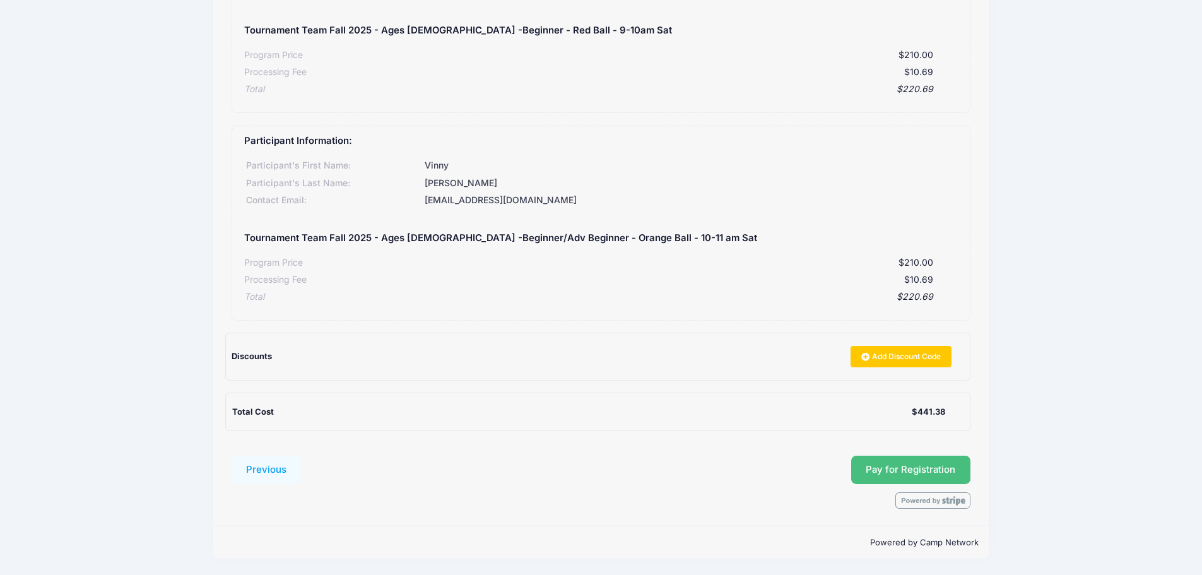
click at [925, 464] on span "Pay for Registration" at bounding box center [911, 469] width 90 height 11
